Goal: Information Seeking & Learning: Learn about a topic

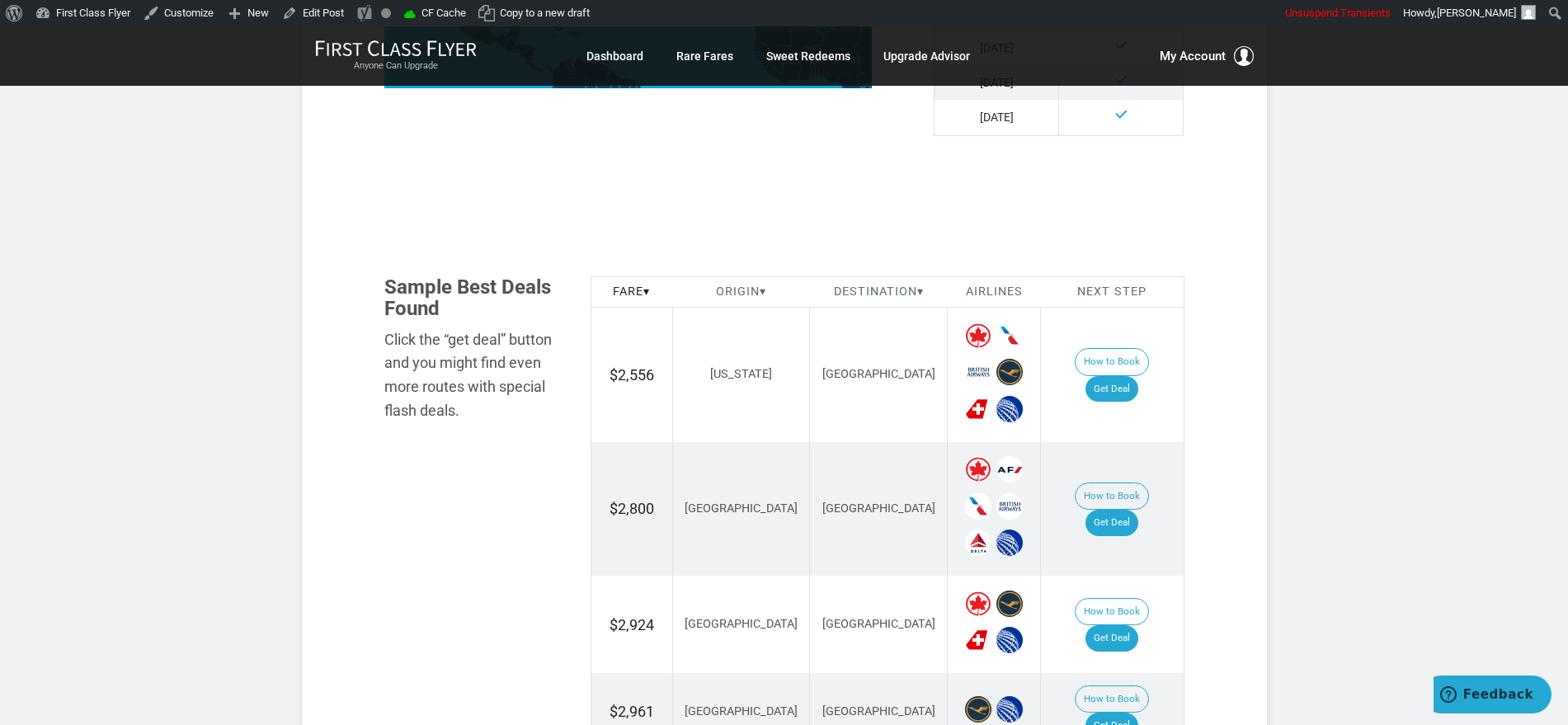
scroll to position [309, 0]
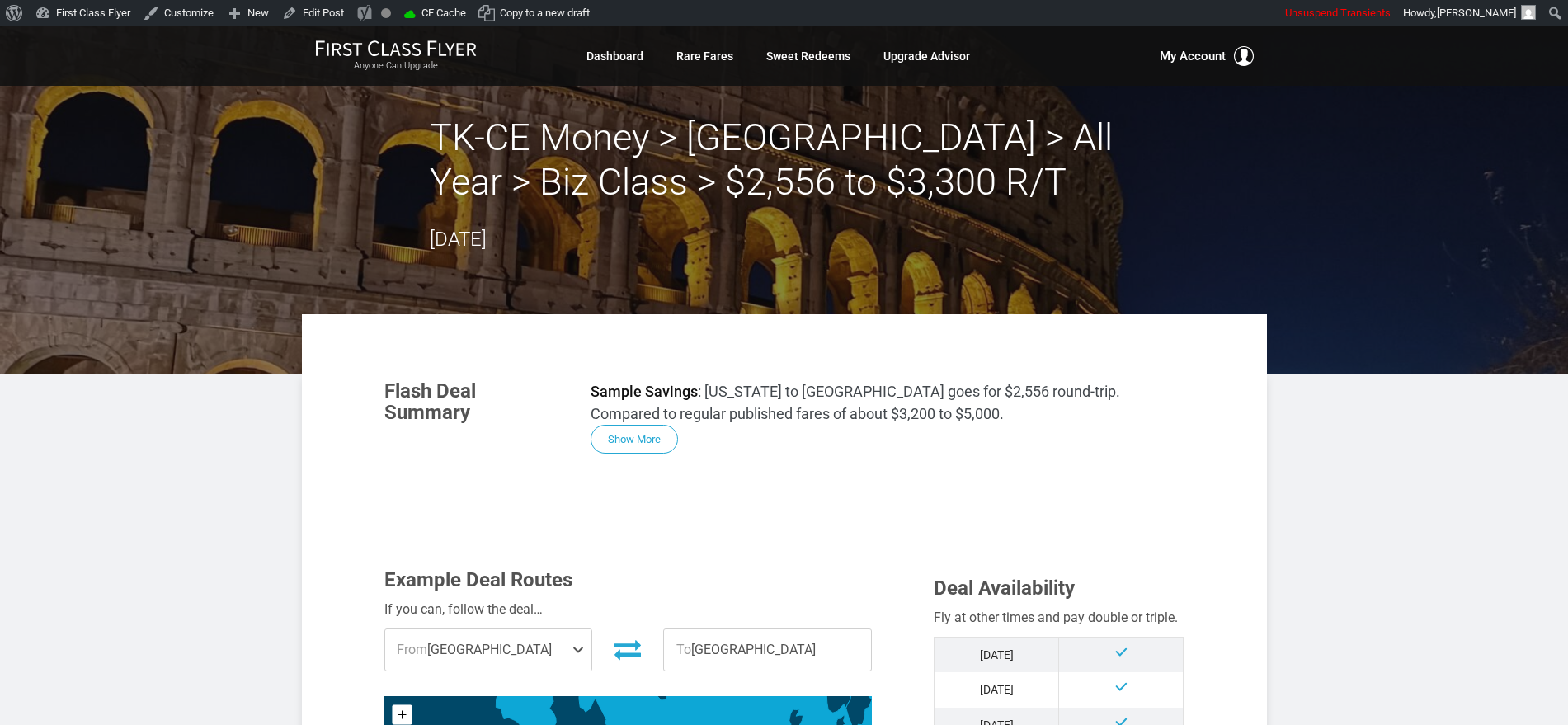
drag, startPoint x: 616, startPoint y: 434, endPoint x: 850, endPoint y: 451, distance: 234.6
click at [618, 434] on button "Show More" at bounding box center [634, 440] width 88 height 29
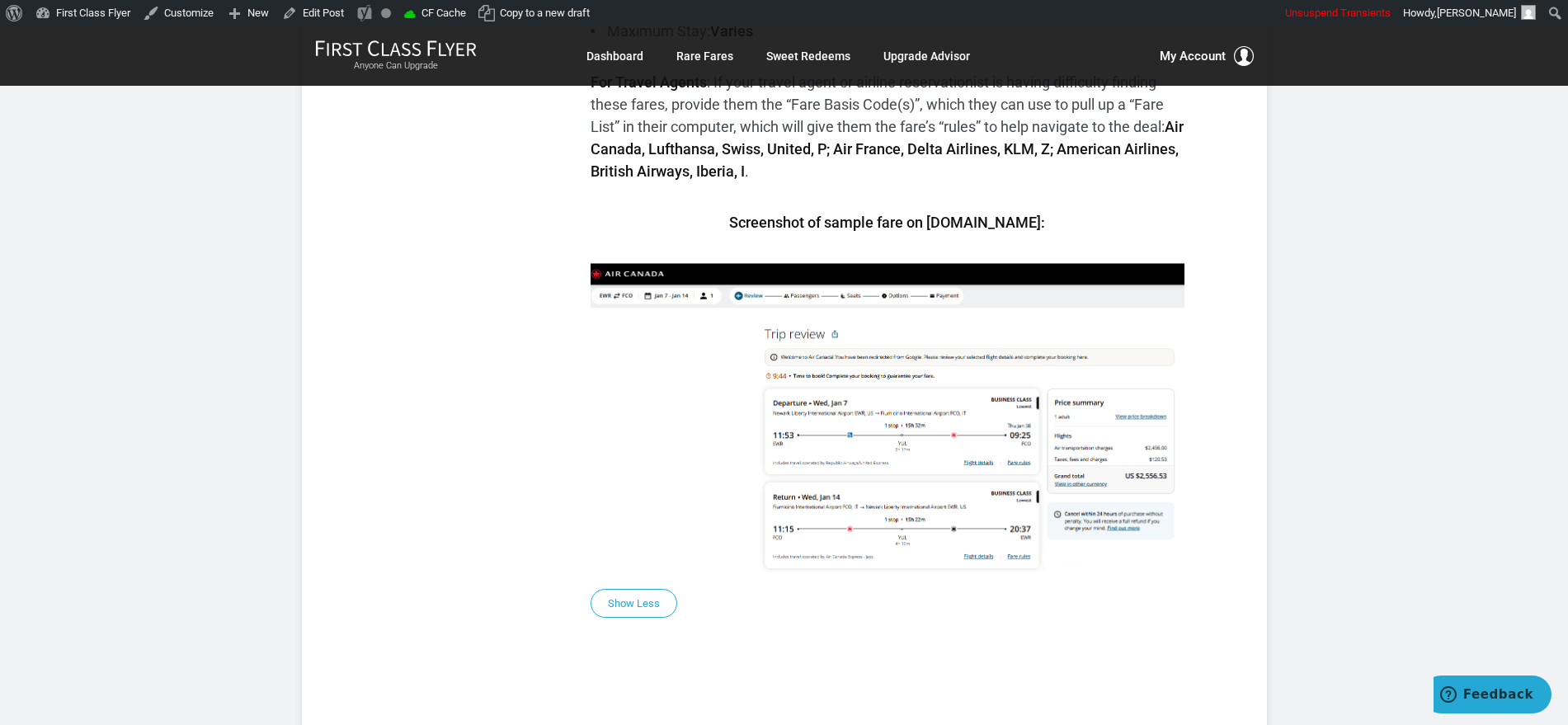
scroll to position [1444, 0]
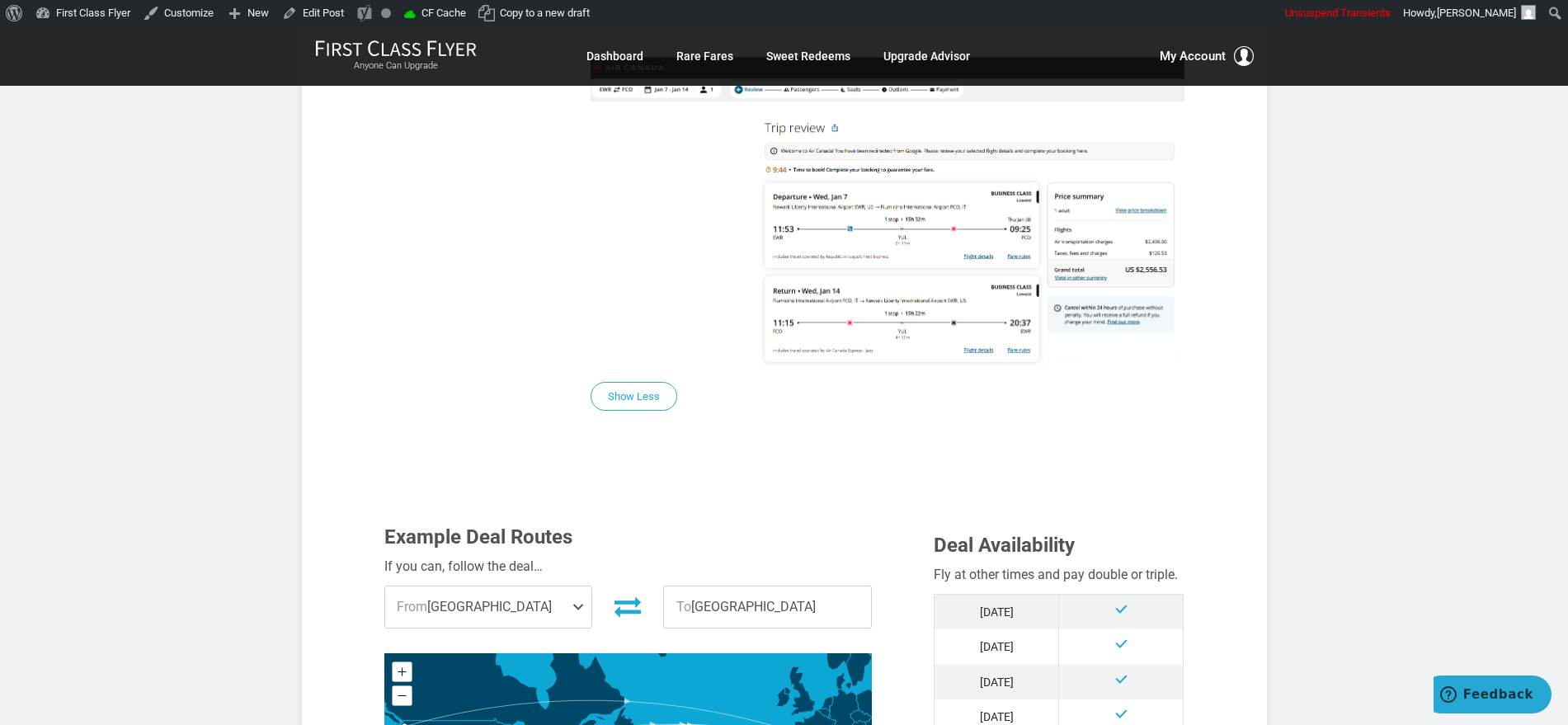
click at [867, 312] on img at bounding box center [887, 211] width 594 height 309
click at [784, 285] on img at bounding box center [887, 211] width 594 height 309
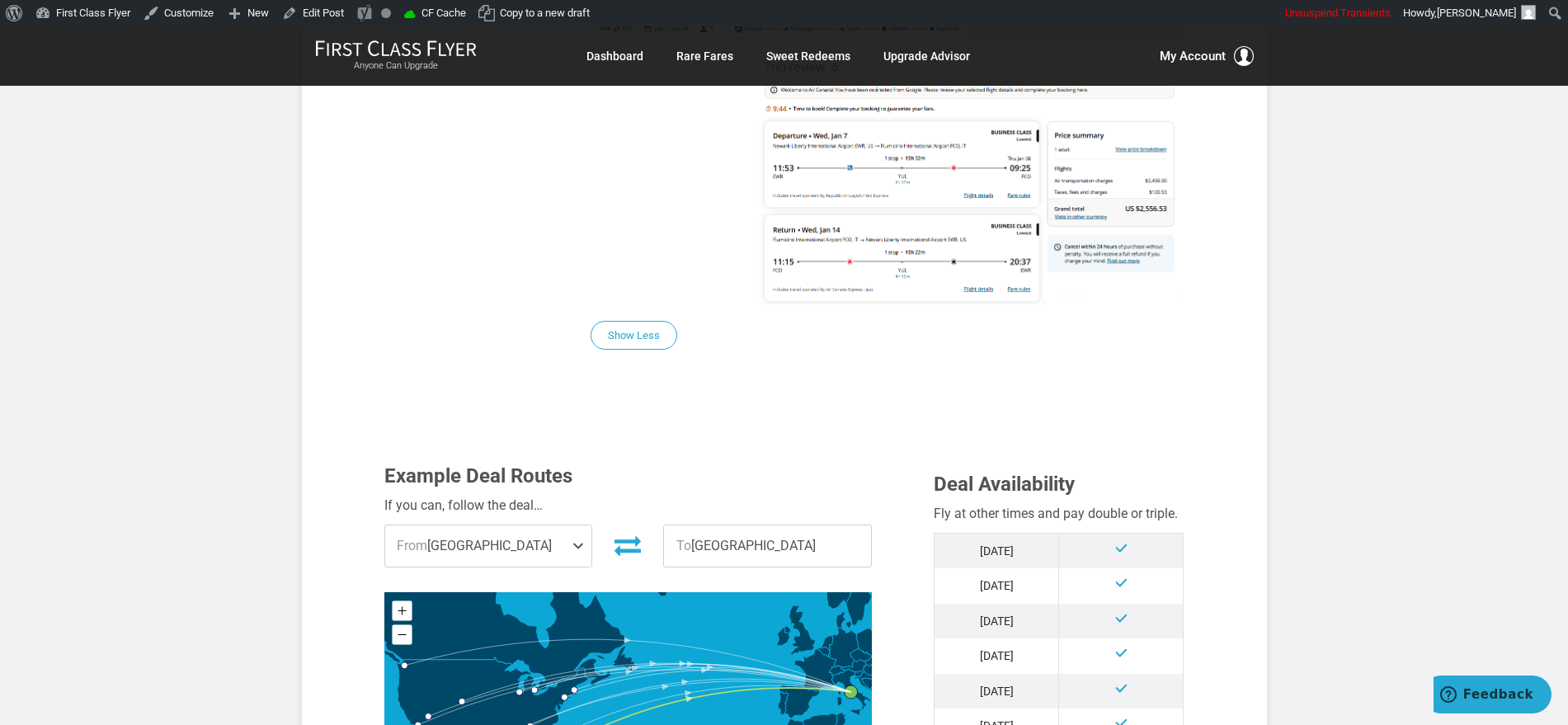
scroll to position [1340, 0]
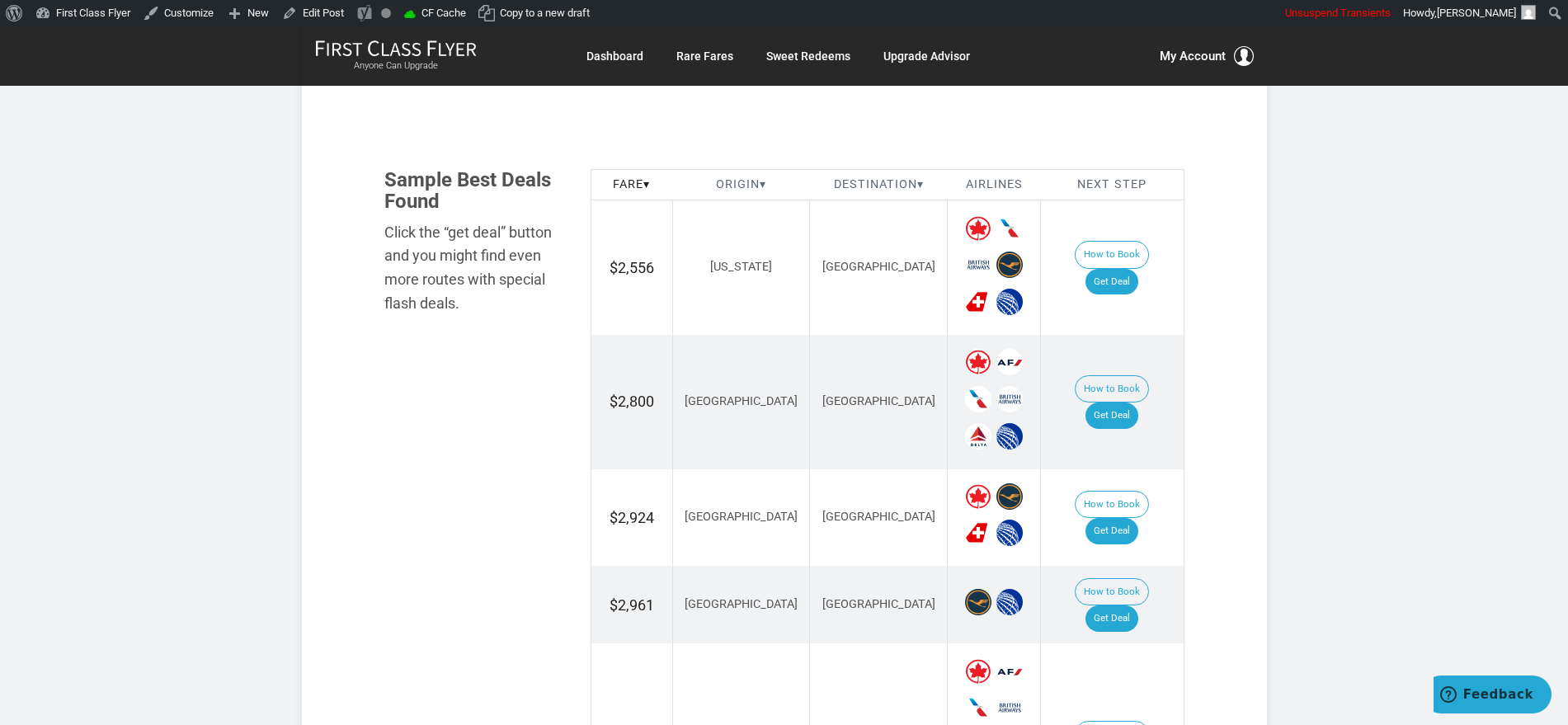
scroll to position [2372, 0]
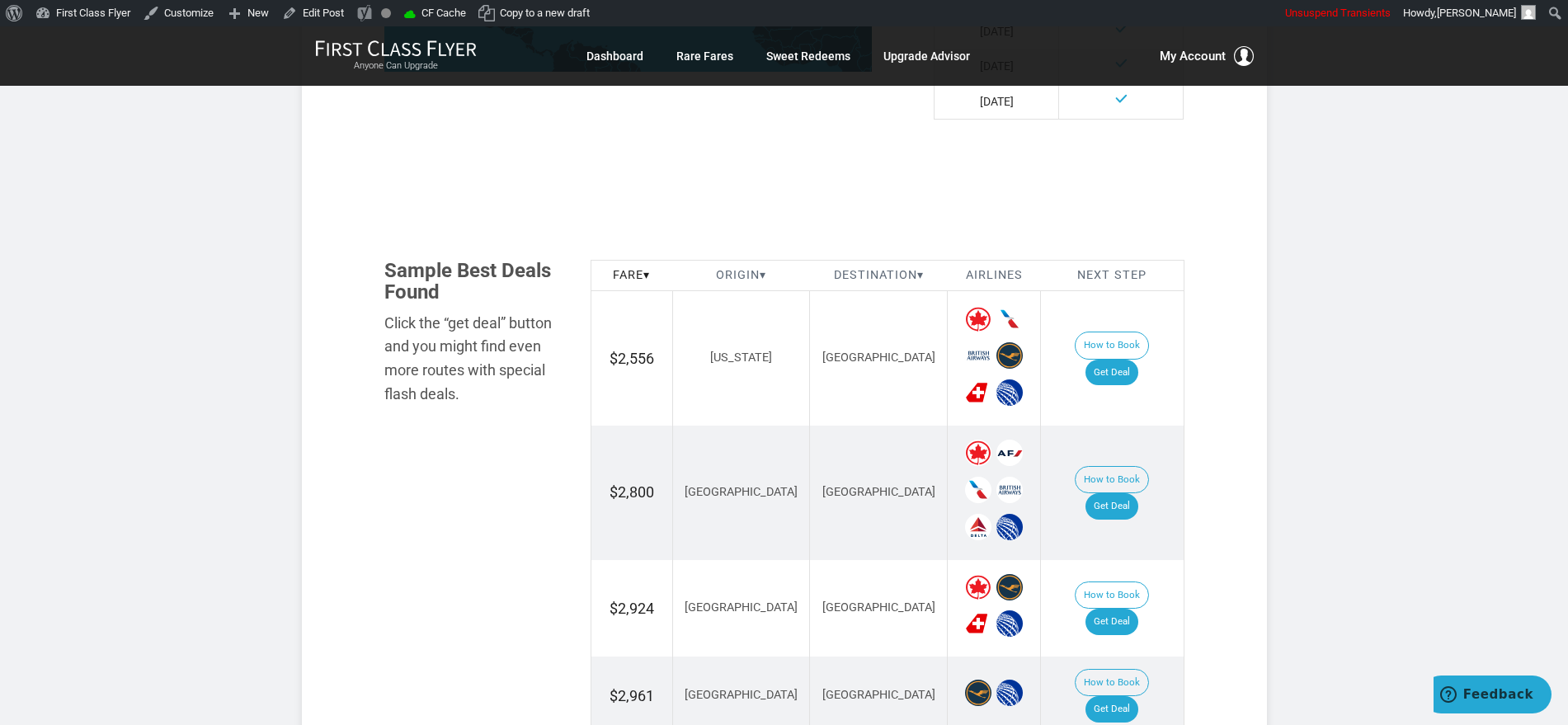
scroll to position [2165, 0]
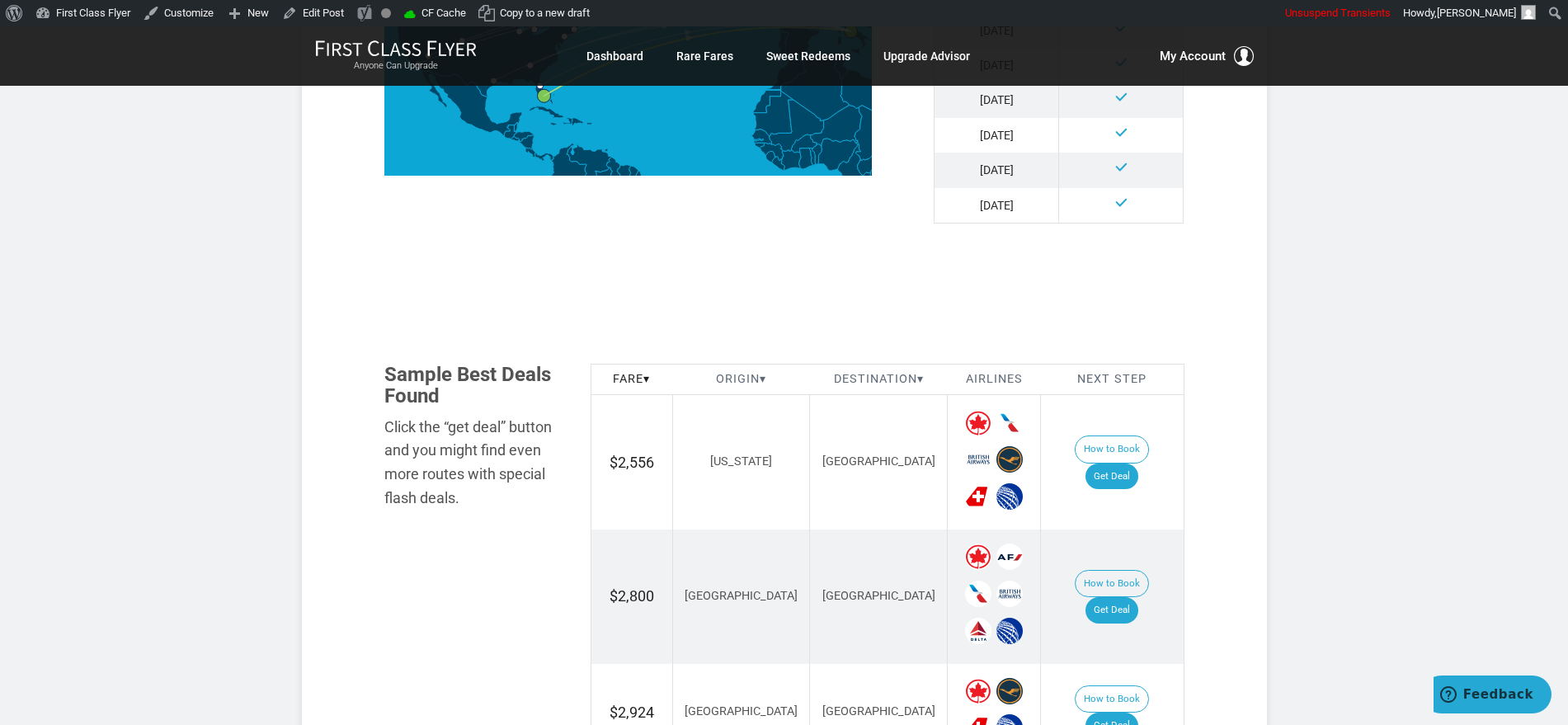
click at [1400, 479] on article "TK-CE Money > Rome > All Year > Biz Class > $2,556 to $3,300 R/T October 01, 20…" at bounding box center [784, 110] width 1568 height 4498
click at [1443, 506] on article "TK-CE Money > Rome > All Year > Biz Class > $2,556 to $3,300 R/T October 01, 20…" at bounding box center [784, 110] width 1568 height 4498
click at [1431, 416] on article "TK-CE Money > Rome > All Year > Biz Class > $2,556 to $3,300 R/T October 01, 20…" at bounding box center [784, 110] width 1568 height 4498
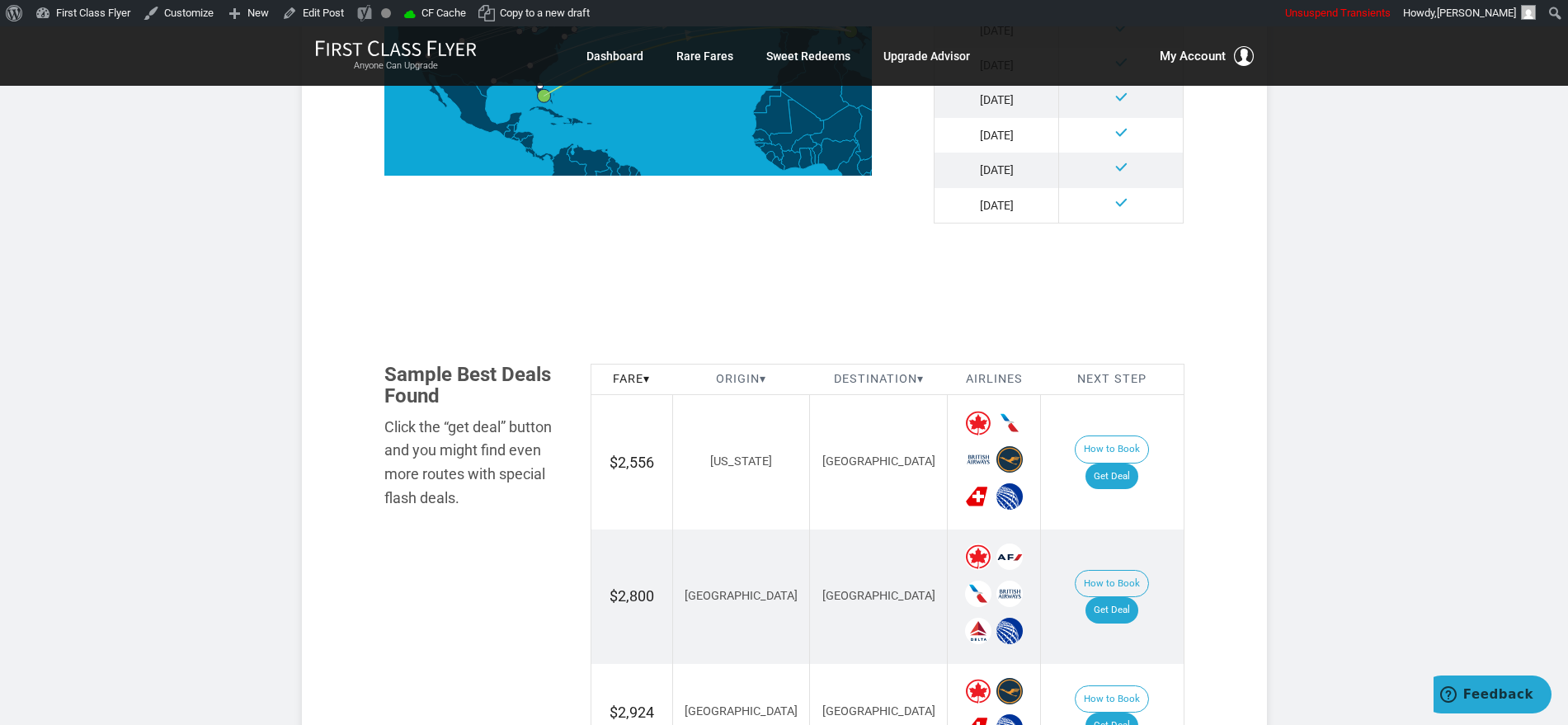
click at [1452, 378] on article "TK-CE Money > Rome > All Year > Biz Class > $2,556 to $3,300 R/T October 01, 20…" at bounding box center [784, 110] width 1568 height 4498
click at [1457, 406] on article "TK-CE Money > Rome > All Year > Biz Class > $2,556 to $3,300 R/T October 01, 20…" at bounding box center [784, 110] width 1568 height 4498
click at [1446, 397] on article "TK-CE Money > Rome > All Year > Biz Class > $2,556 to $3,300 R/T October 01, 20…" at bounding box center [784, 110] width 1568 height 4498
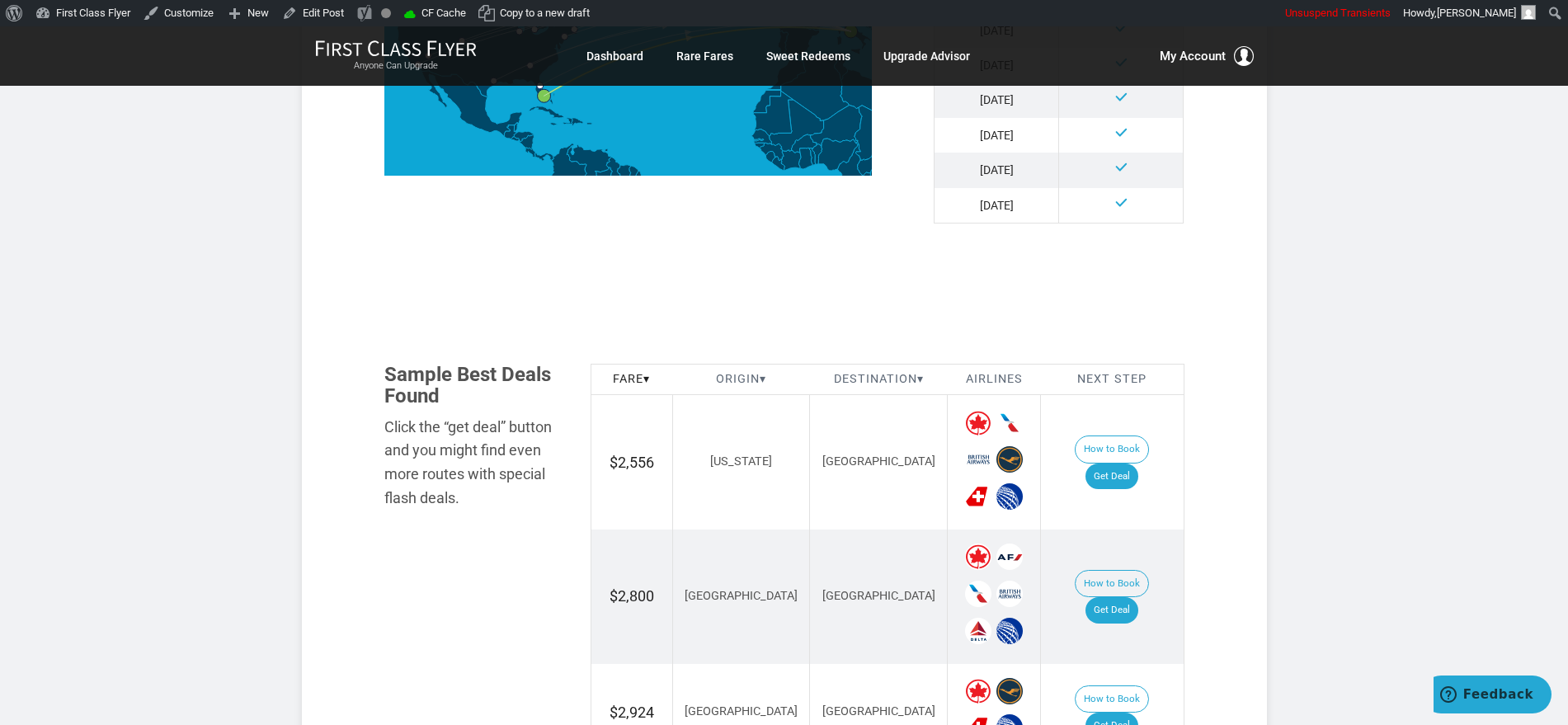
click at [1479, 387] on article "TK-CE Money > Rome > All Year > Biz Class > $2,556 to $3,300 R/T October 01, 20…" at bounding box center [784, 110] width 1568 height 4498
click at [1421, 404] on article "TK-CE Money > Rome > All Year > Biz Class > $2,556 to $3,300 R/T October 01, 20…" at bounding box center [784, 110] width 1568 height 4498
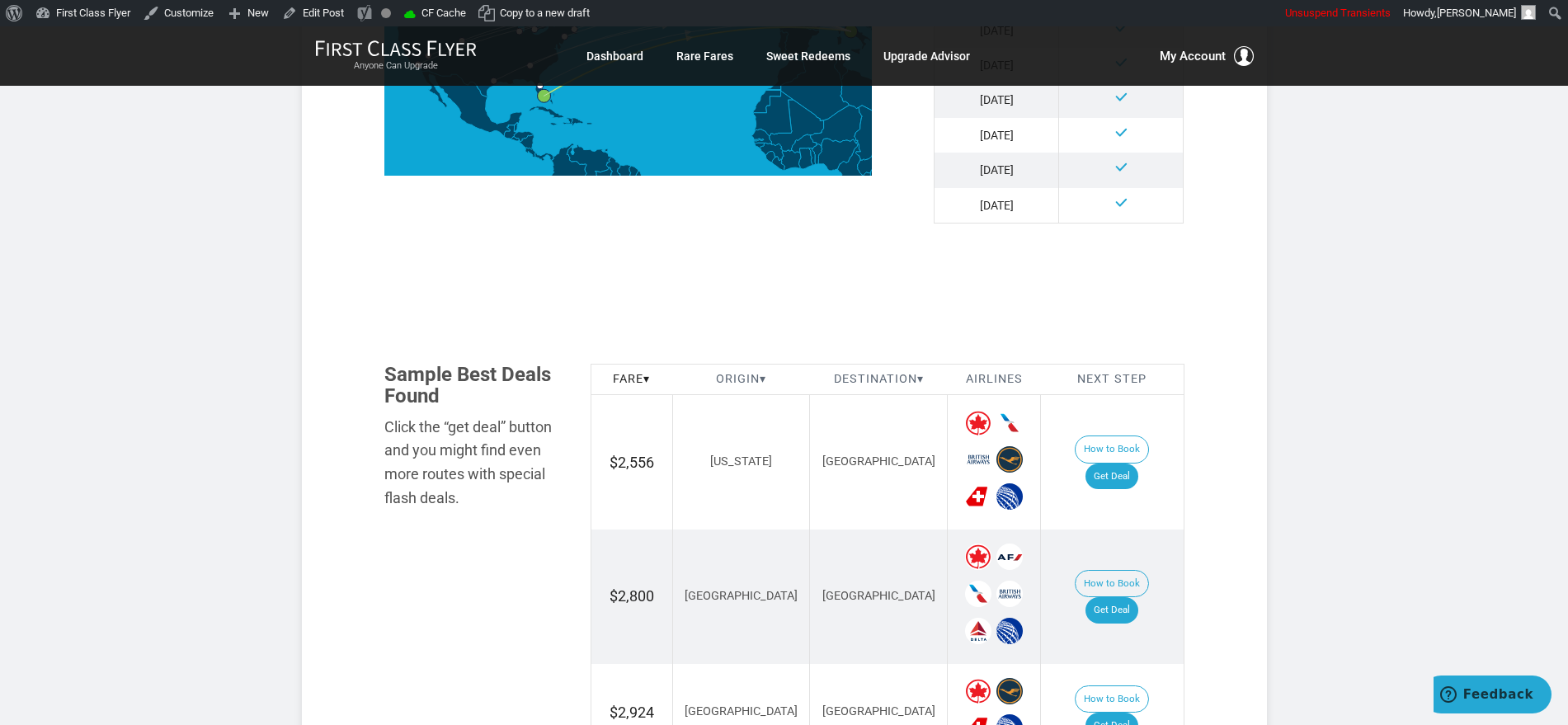
click at [1427, 474] on article "TK-CE Money > Rome > All Year > Biz Class > $2,556 to $3,300 R/T October 01, 20…" at bounding box center [784, 110] width 1568 height 4498
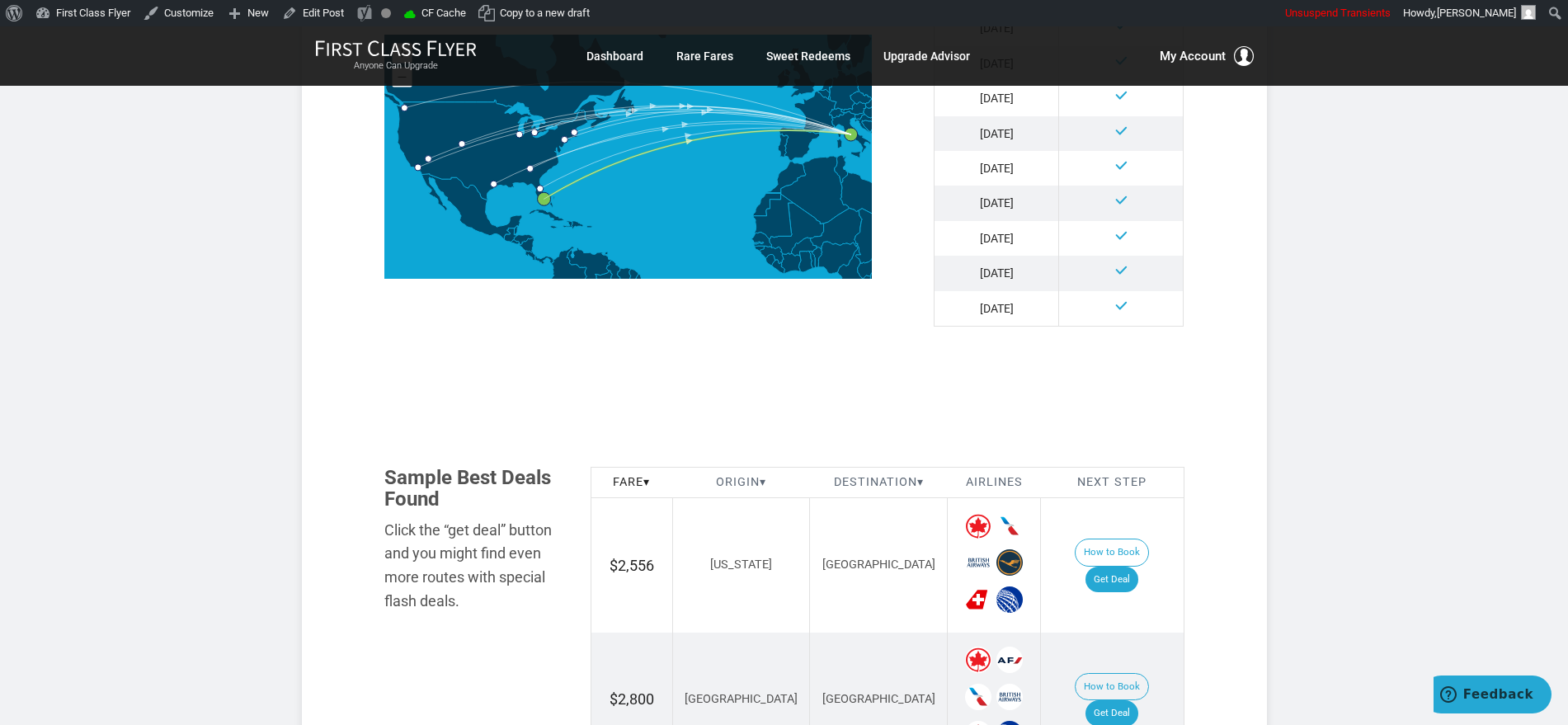
scroll to position [1547, 0]
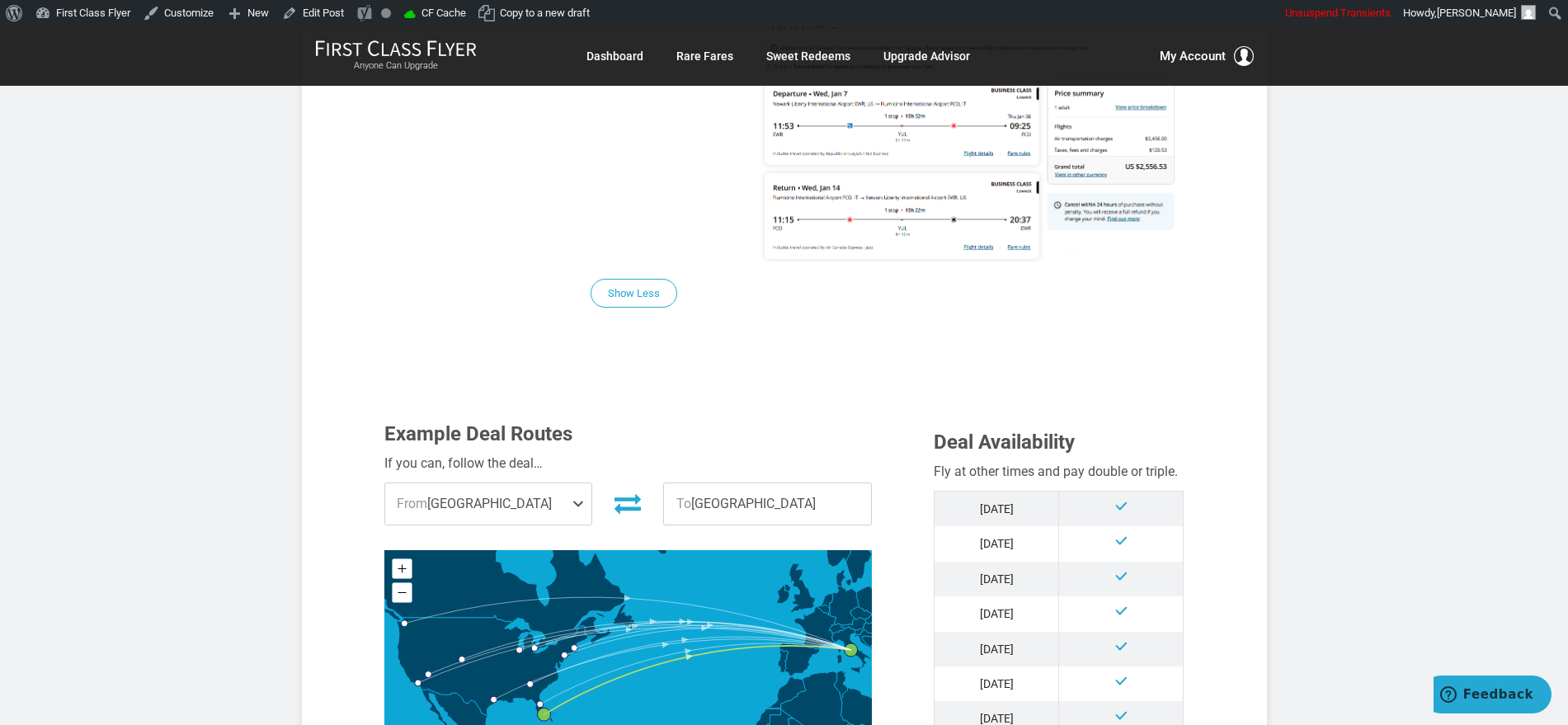
click at [1357, 382] on article "TK-CE Money > Rome > All Year > Biz Class > $2,556 to $3,300 R/T October 01, 20…" at bounding box center [784, 729] width 1568 height 4498
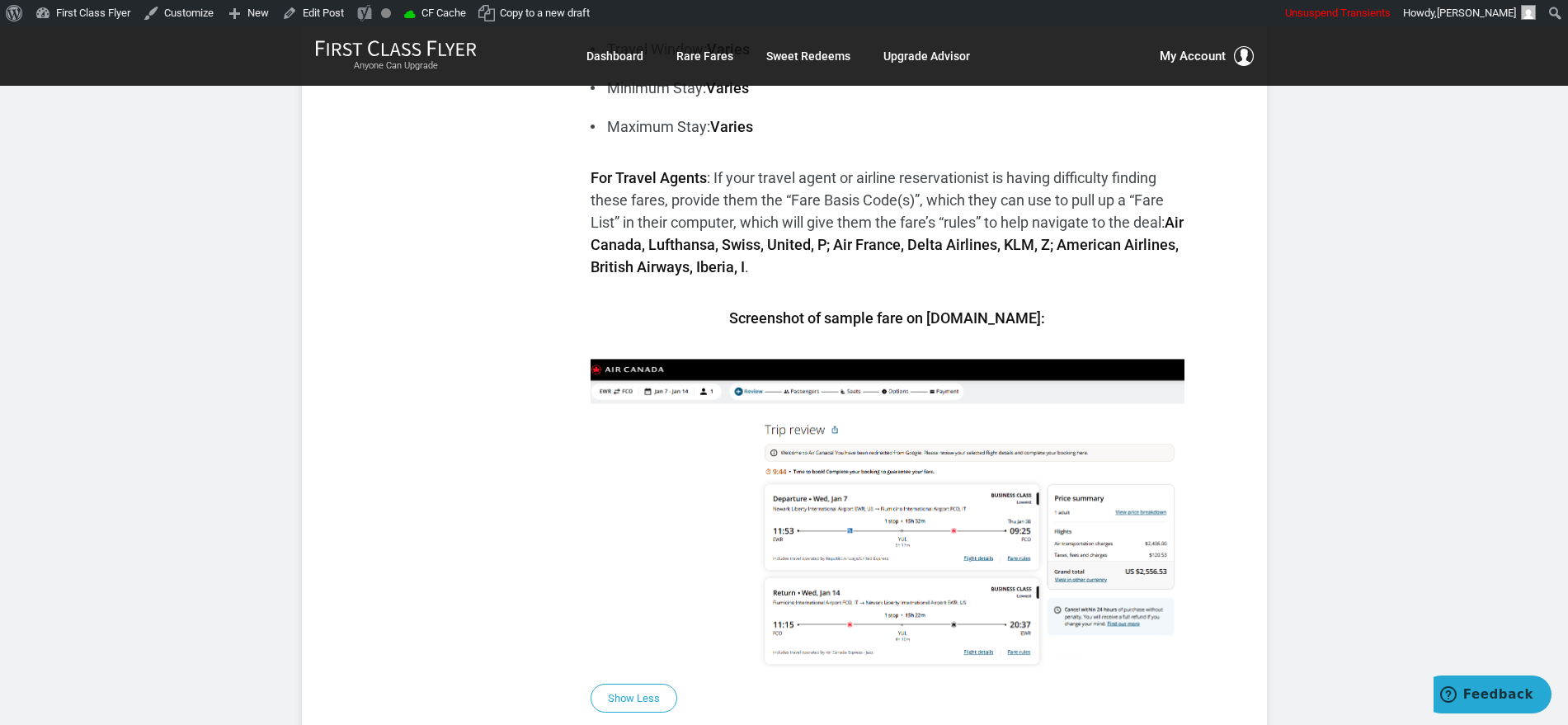
scroll to position [1031, 0]
